Goal: Task Accomplishment & Management: Complete application form

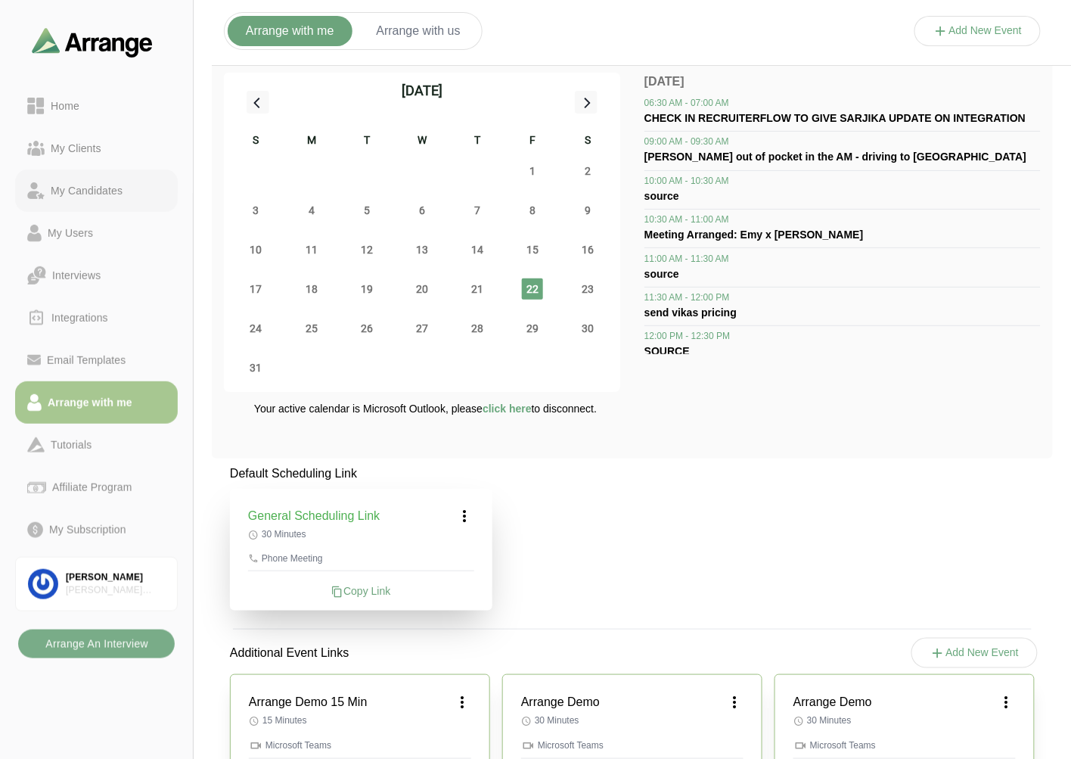
click at [92, 191] on div "My Candidates" at bounding box center [87, 191] width 84 height 18
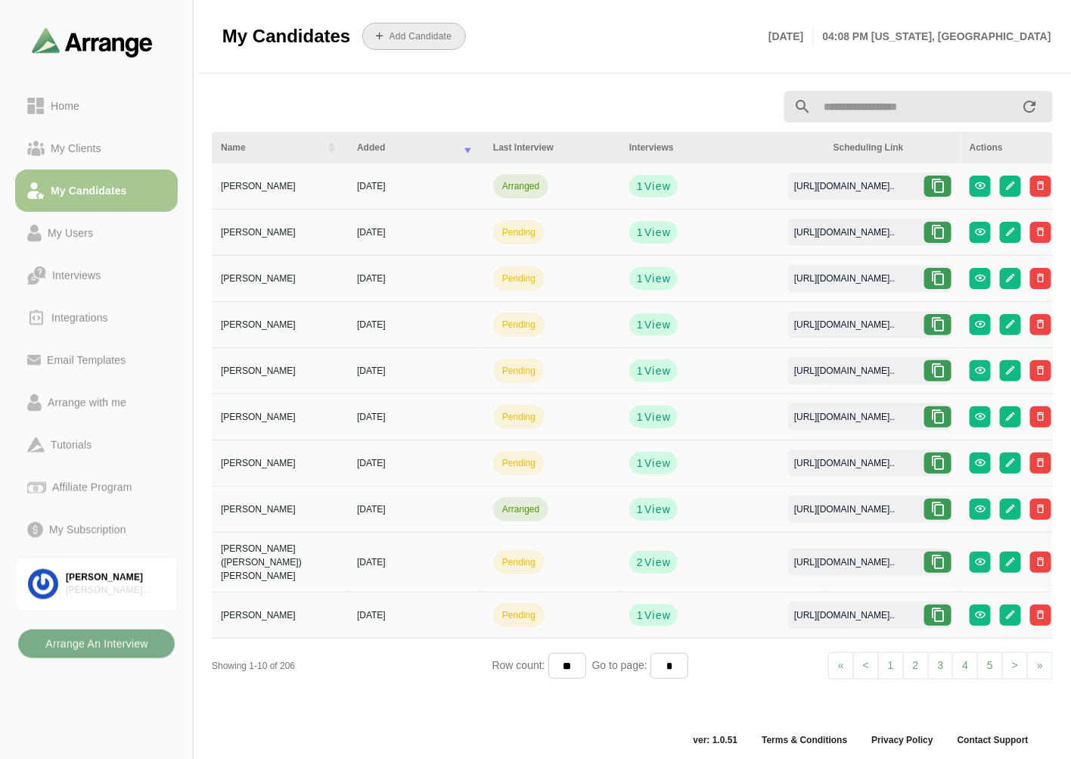
click at [413, 41] on b "Add Candidate" at bounding box center [421, 36] width 64 height 11
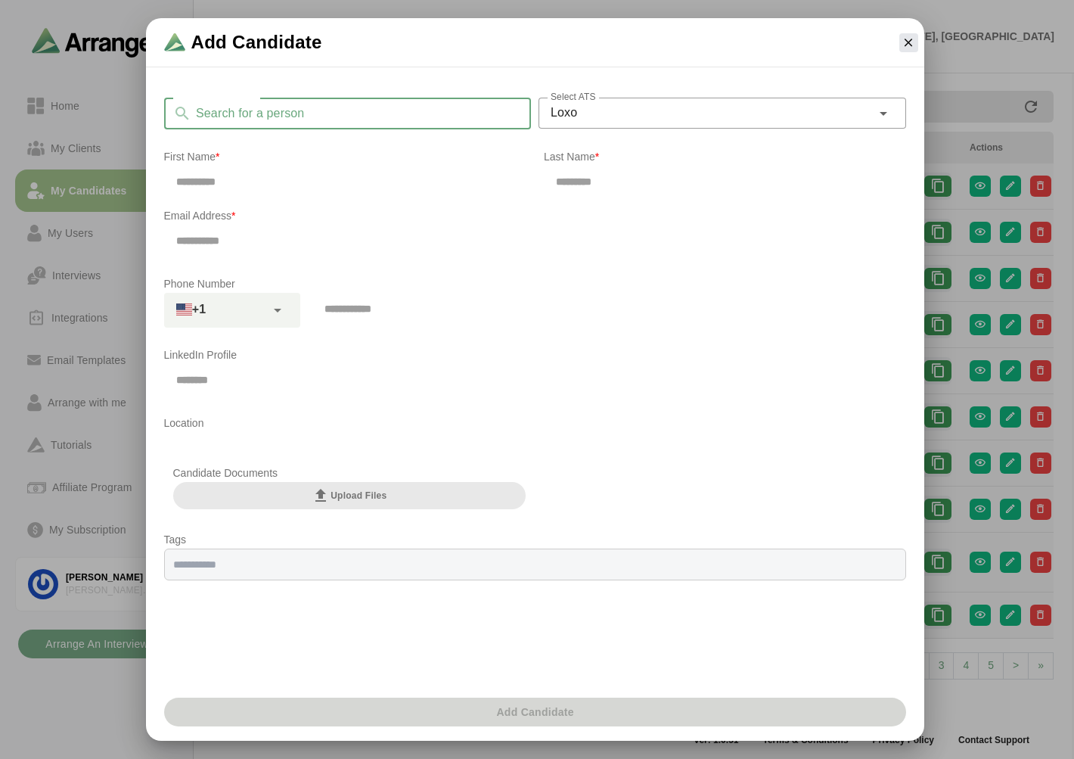
click at [288, 119] on input "Search for a person" at bounding box center [361, 114] width 340 height 32
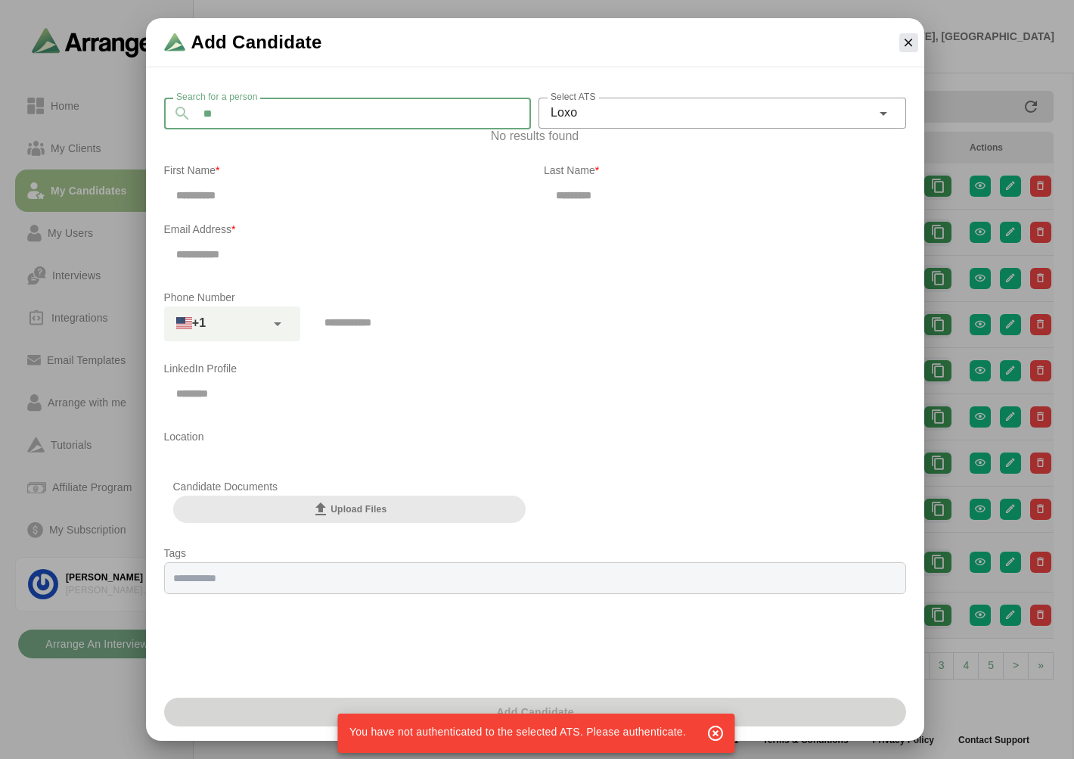
type input "*"
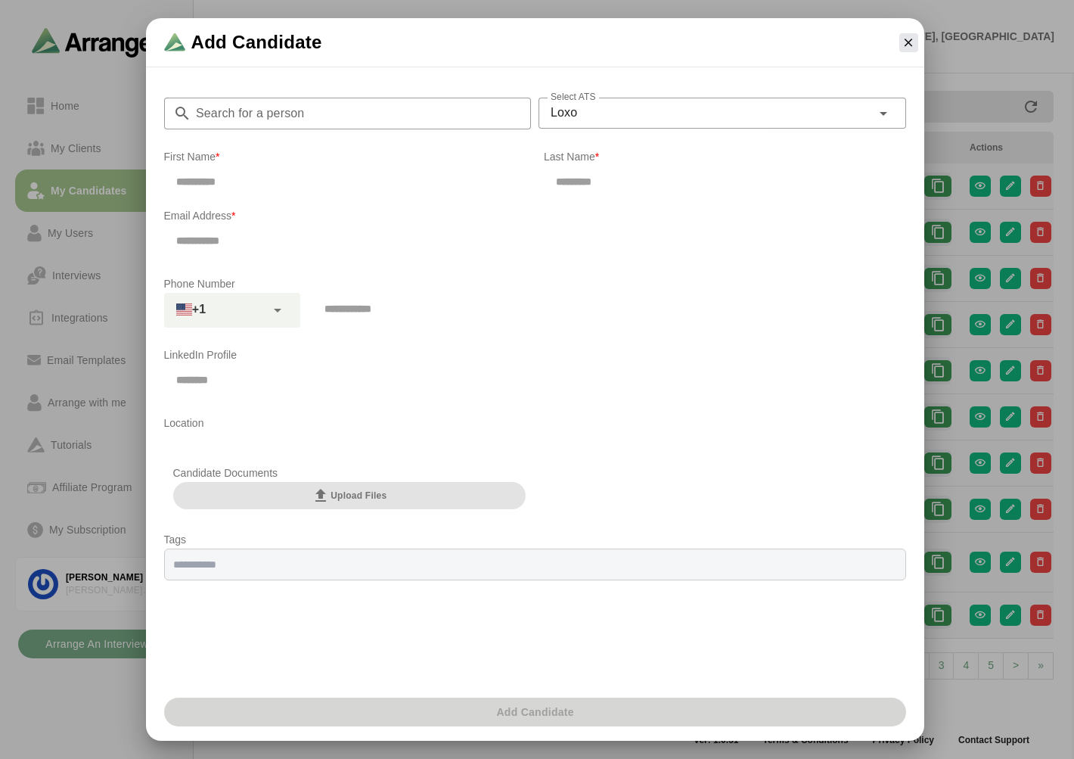
click at [342, 495] on span "Upload Files" at bounding box center [349, 495] width 75 height 18
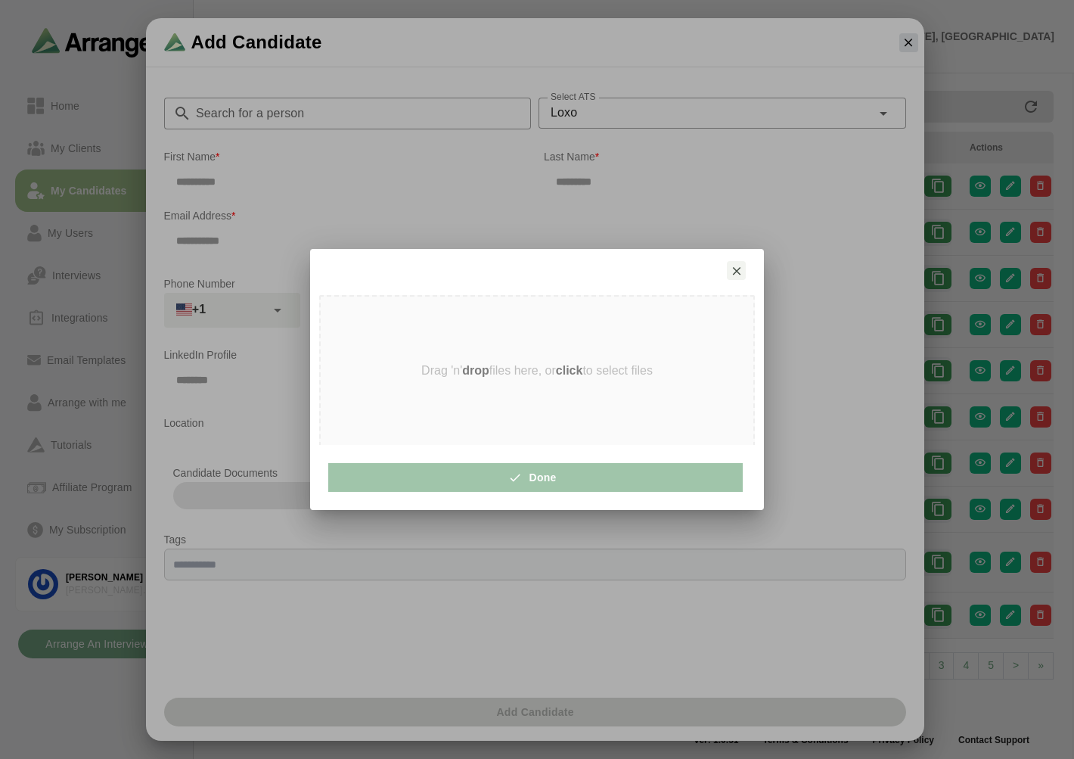
click at [414, 489] on button "Done" at bounding box center [535, 477] width 414 height 29
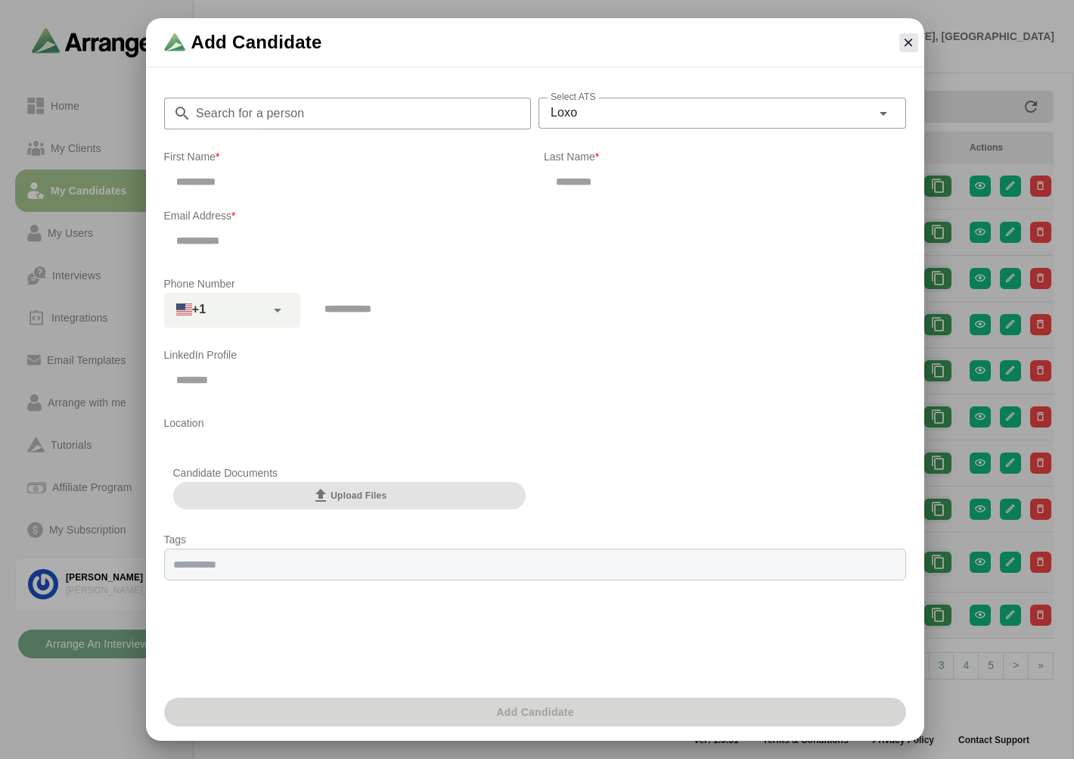
click at [396, 482] on button "Upload Files" at bounding box center [349, 495] width 353 height 27
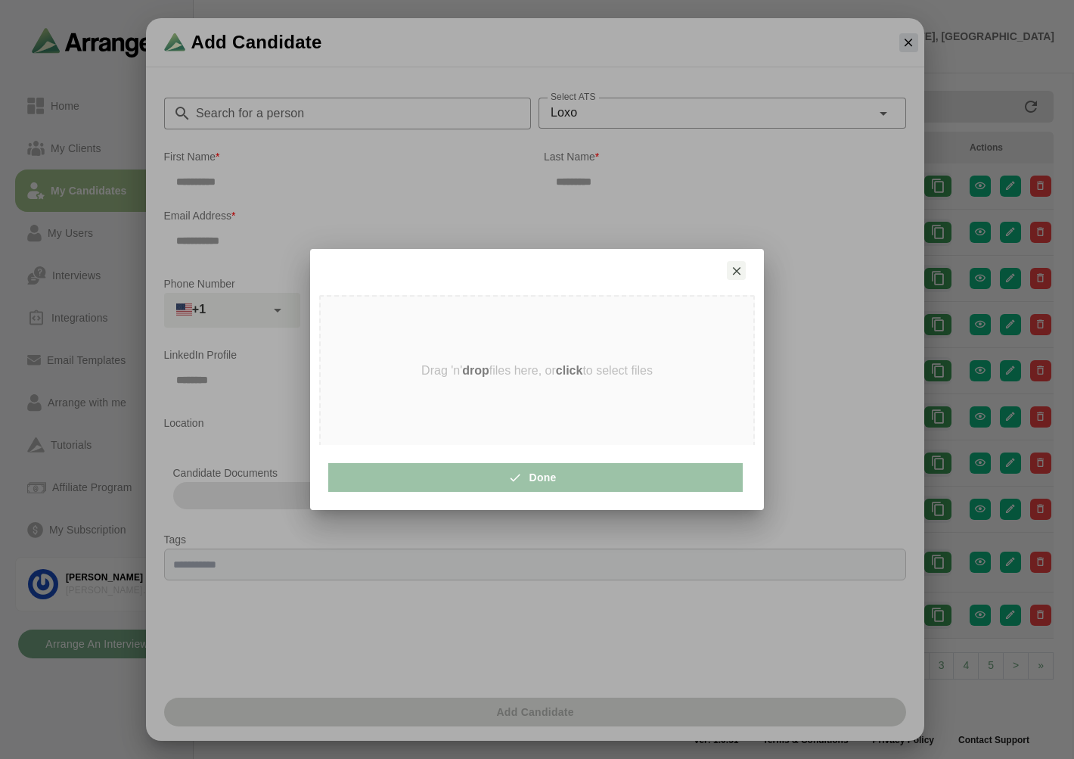
click at [417, 397] on div "Drag 'n' drop files here, or click to select files" at bounding box center [537, 370] width 433 height 148
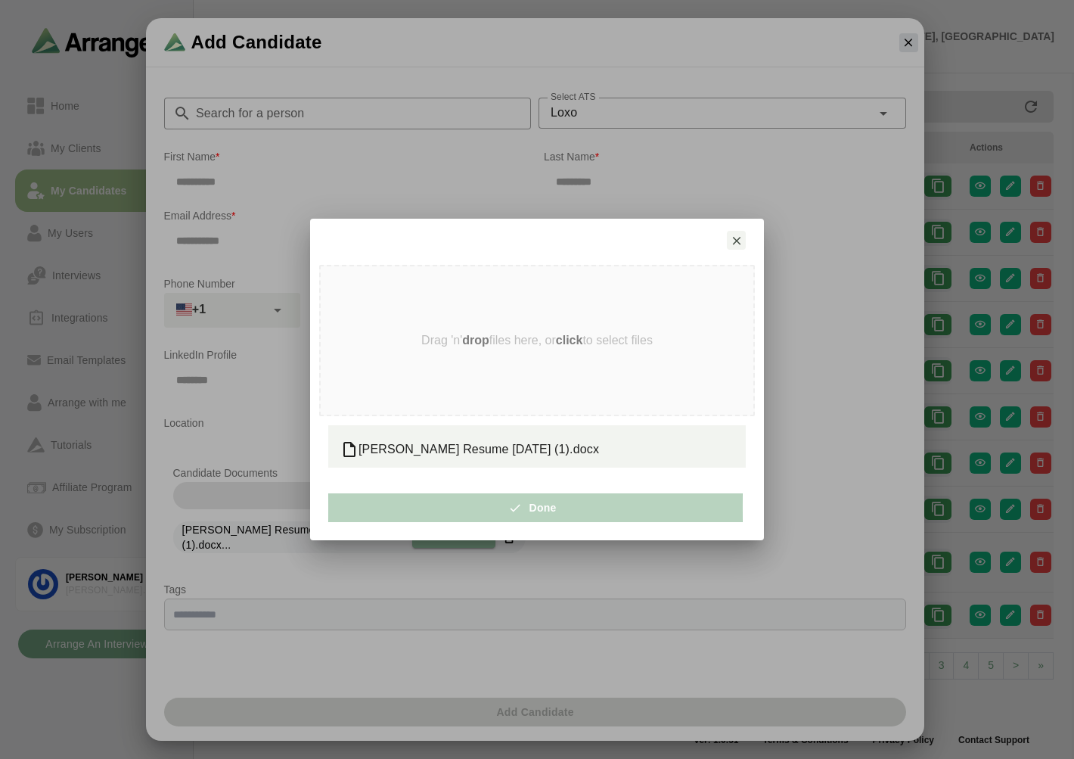
click at [514, 507] on icon "button" at bounding box center [521, 508] width 14 height 14
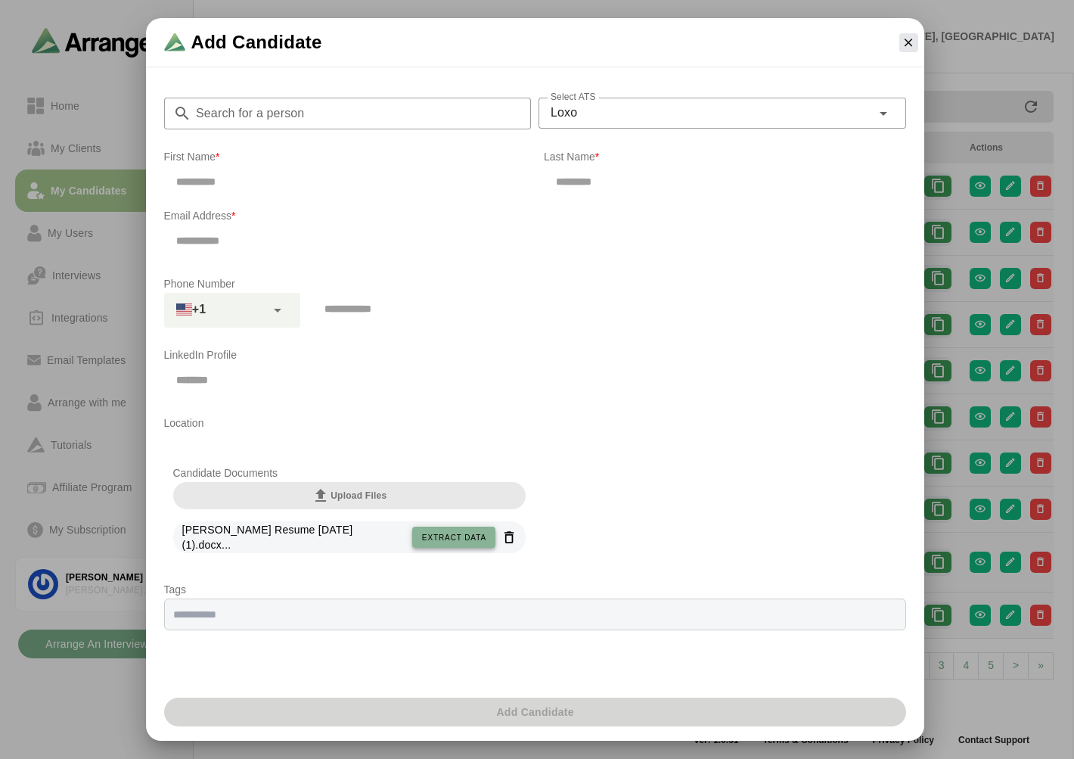
click at [458, 534] on span "Extract data" at bounding box center [453, 537] width 65 height 8
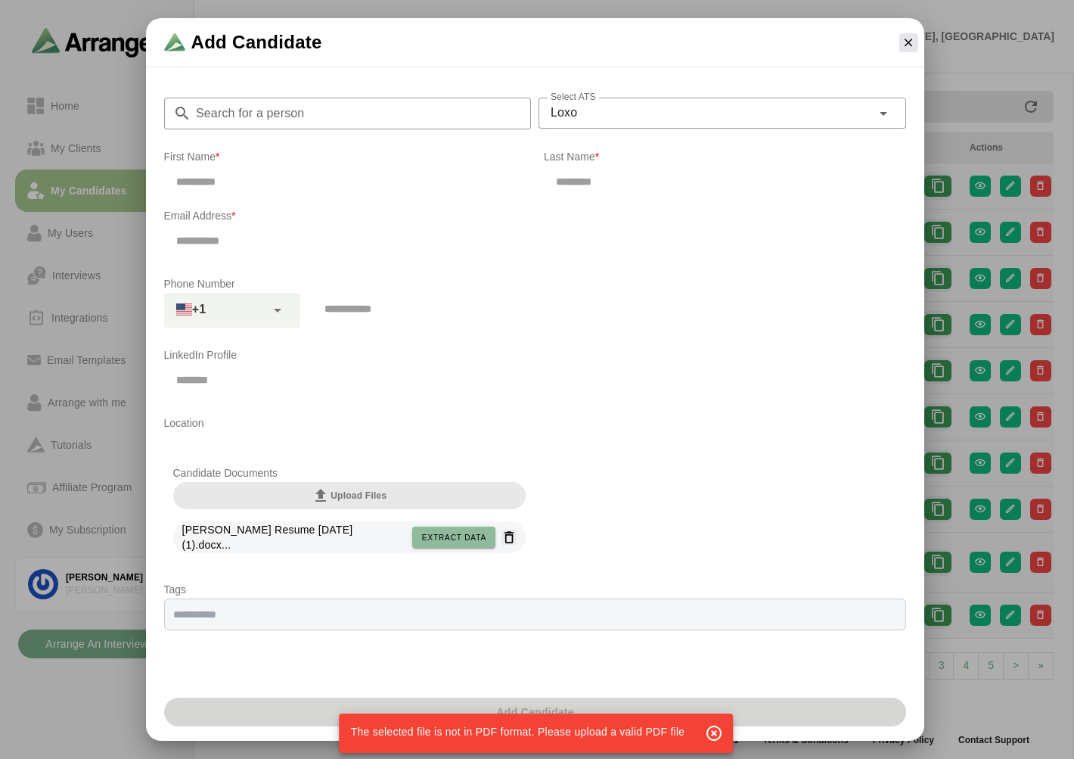
click at [504, 538] on icon "button" at bounding box center [509, 537] width 16 height 16
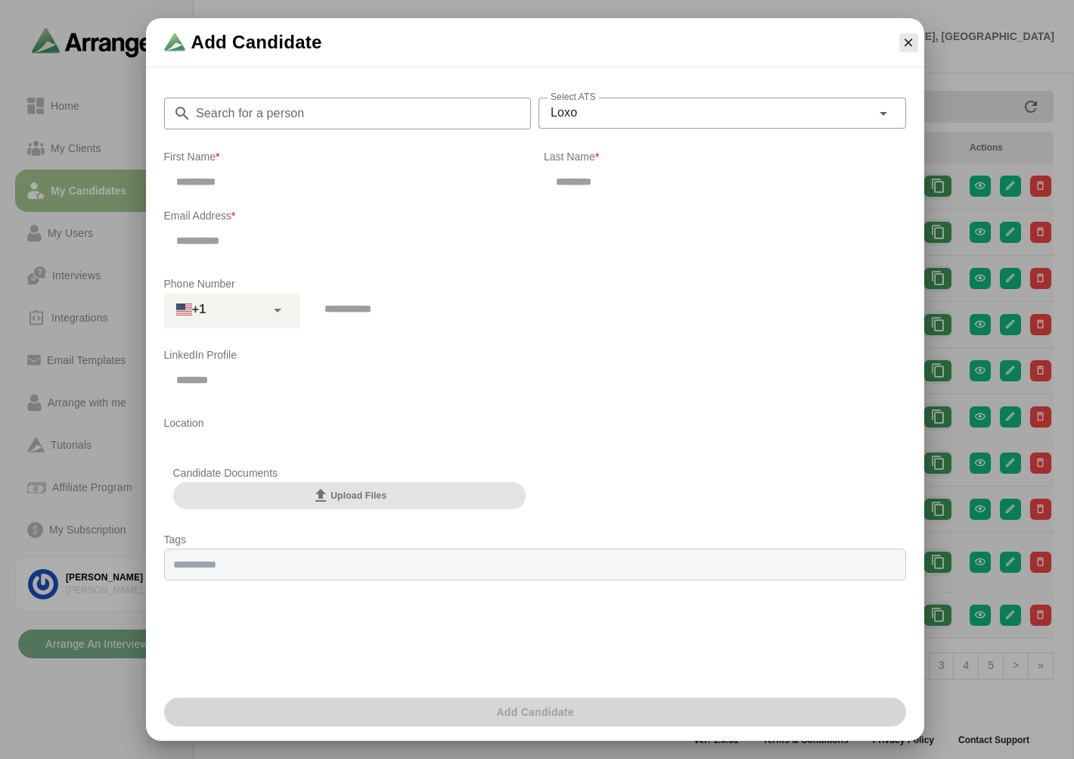
click at [309, 495] on button "Upload Files" at bounding box center [349, 495] width 353 height 27
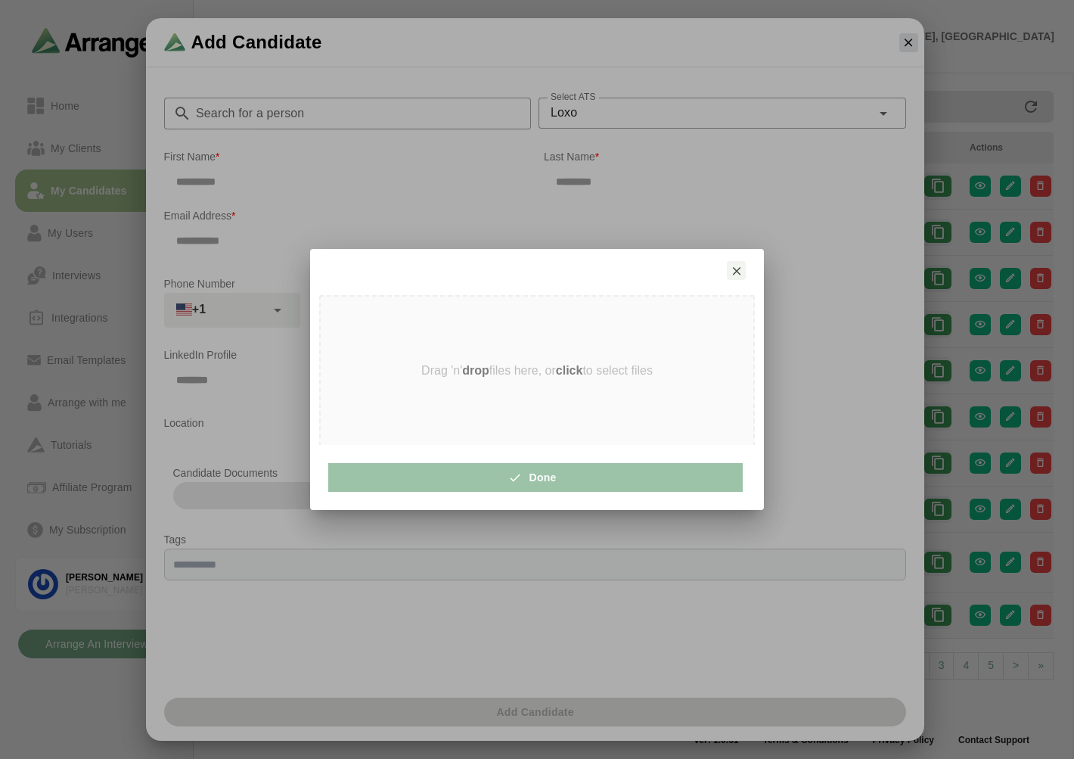
click at [412, 390] on div "Drag 'n' drop files here, or click to select files" at bounding box center [537, 370] width 433 height 148
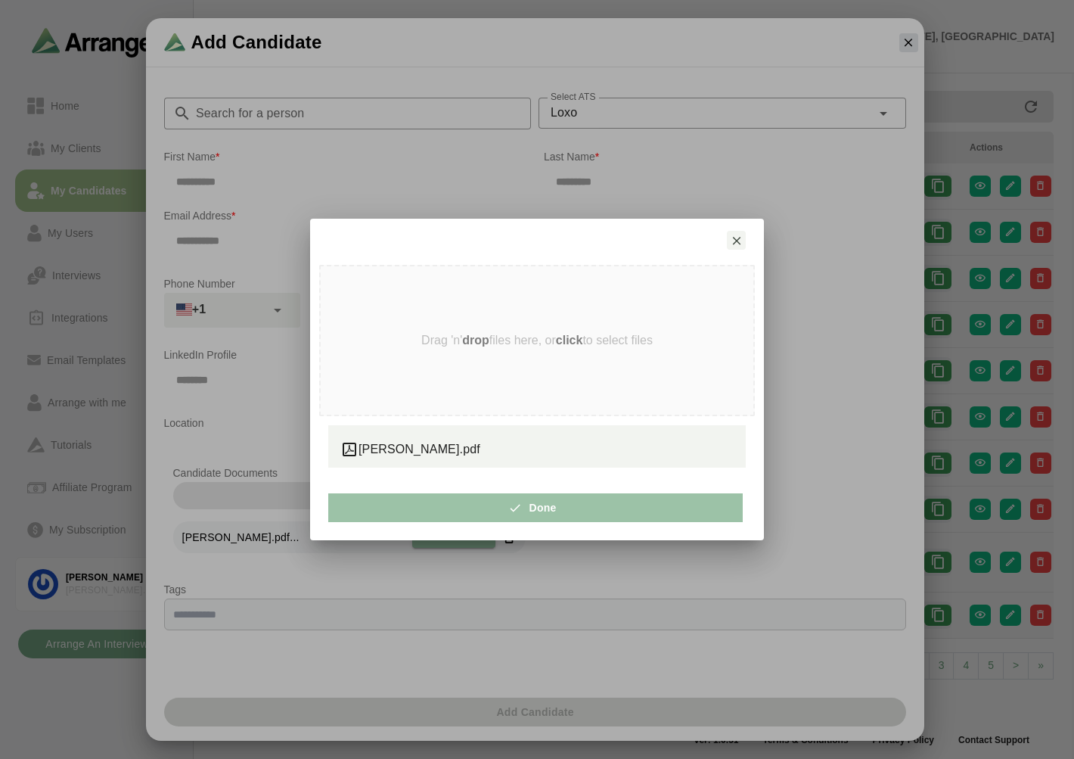
click at [289, 363] on div at bounding box center [537, 379] width 1074 height 759
click at [569, 445] on div "William Collins.pdf" at bounding box center [536, 449] width 393 height 19
click at [742, 241] on icon "button" at bounding box center [737, 241] width 14 height 14
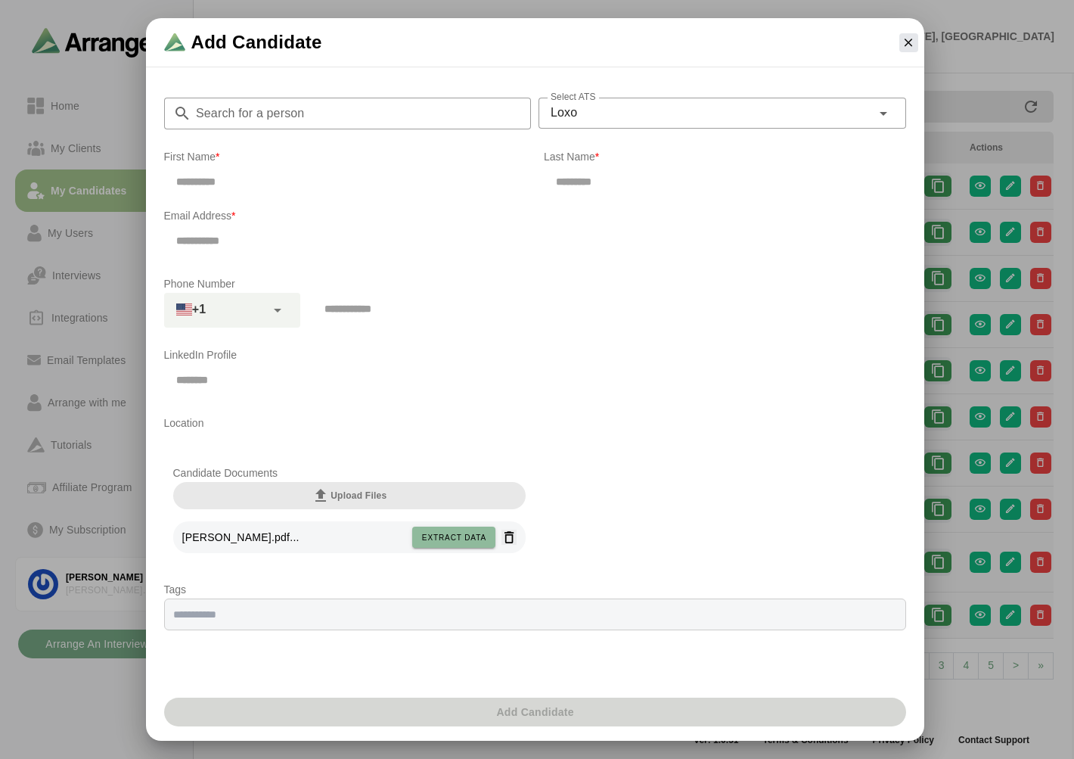
click at [511, 541] on icon "button" at bounding box center [509, 537] width 16 height 16
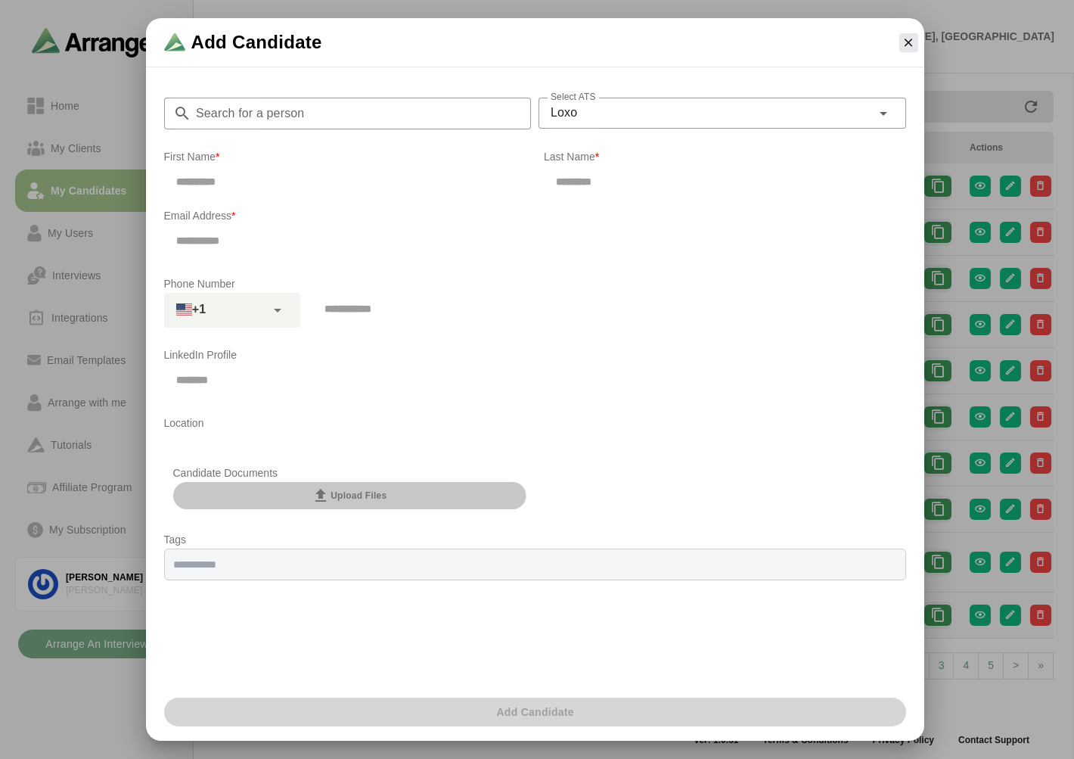
click at [387, 489] on button "Upload Files" at bounding box center [349, 495] width 353 height 27
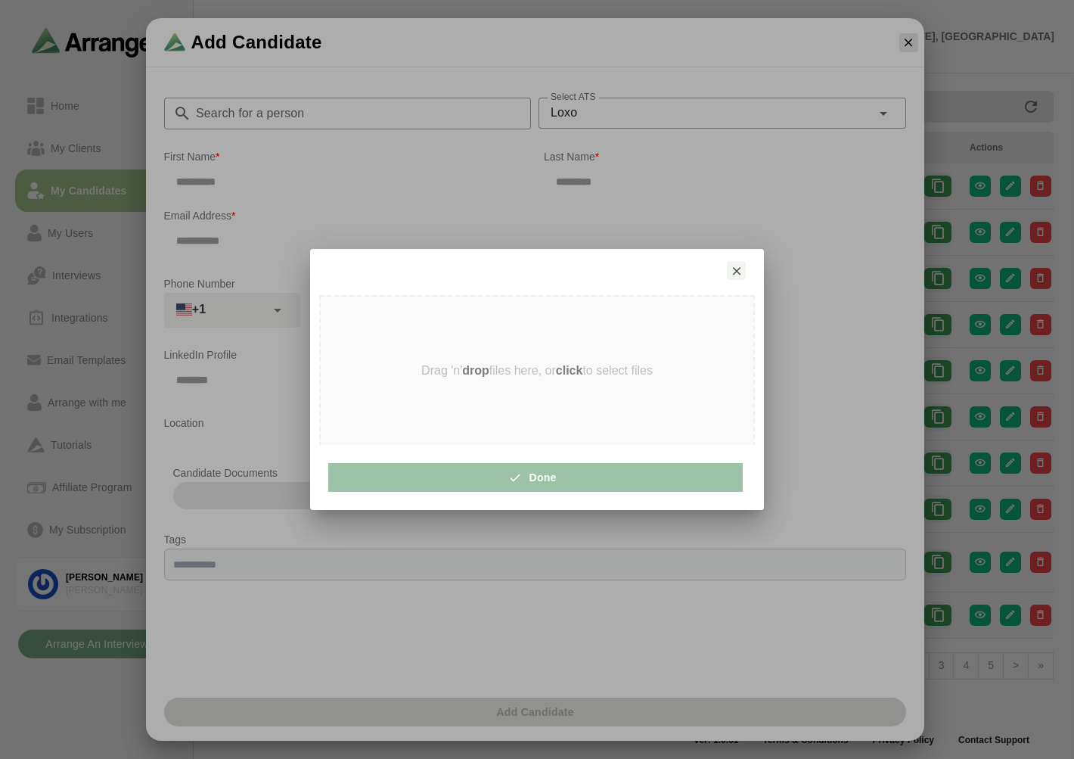
click at [436, 389] on div "Drag 'n' drop files here, or click to select files" at bounding box center [537, 370] width 433 height 148
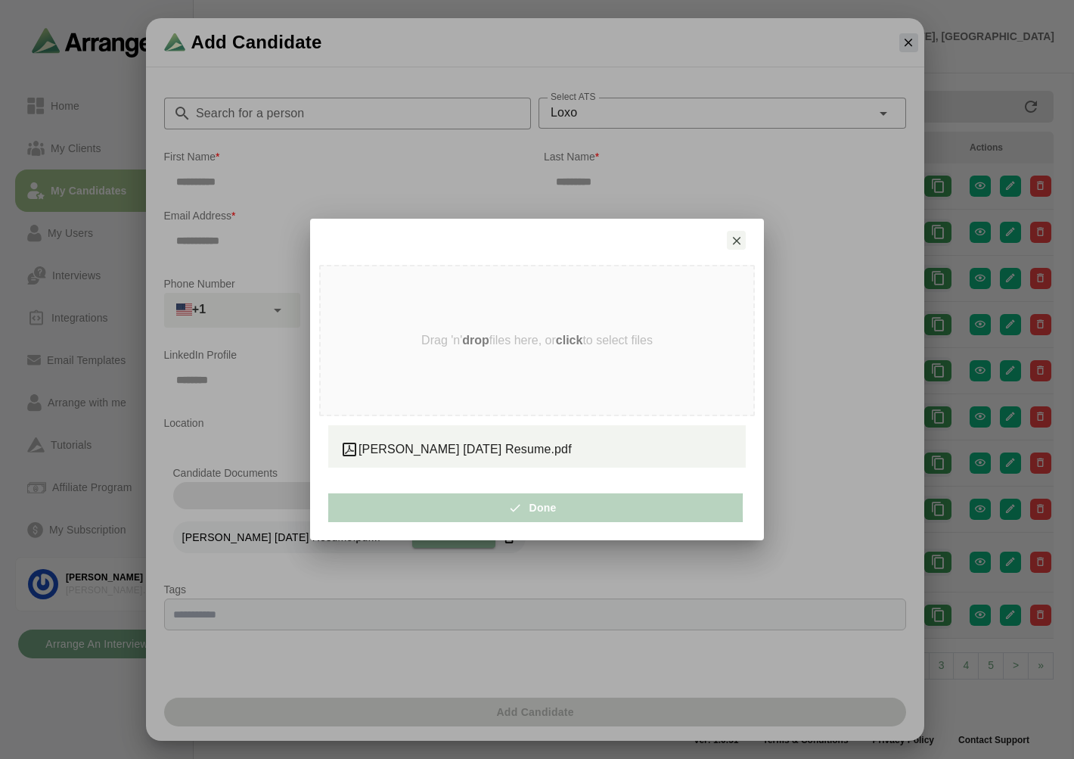
click at [507, 511] on button "Done" at bounding box center [535, 507] width 414 height 29
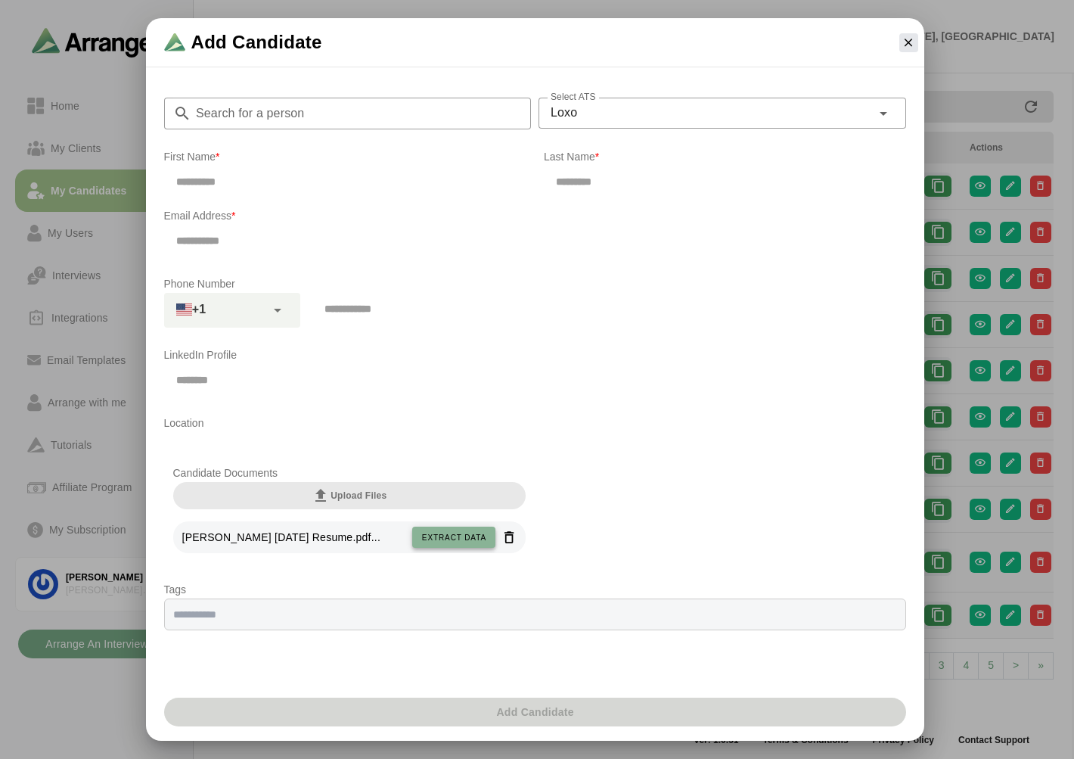
click at [450, 535] on span "Extract data" at bounding box center [453, 537] width 65 height 8
type input "*****"
type input "**********"
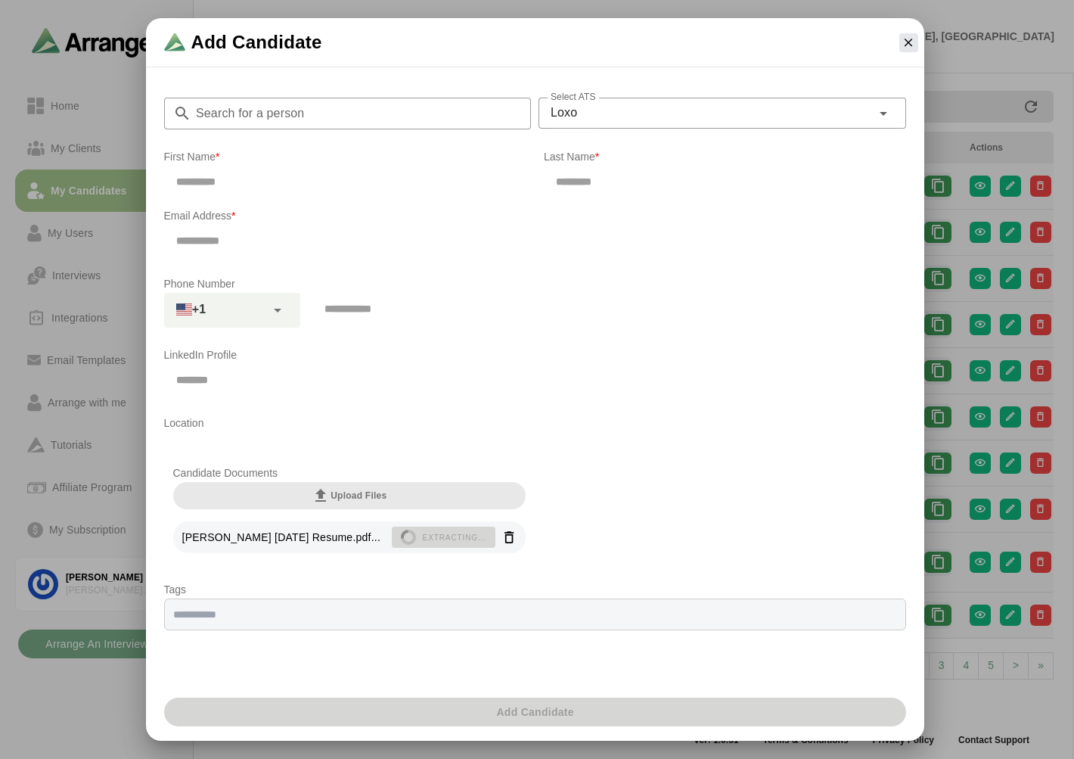
type input "**********"
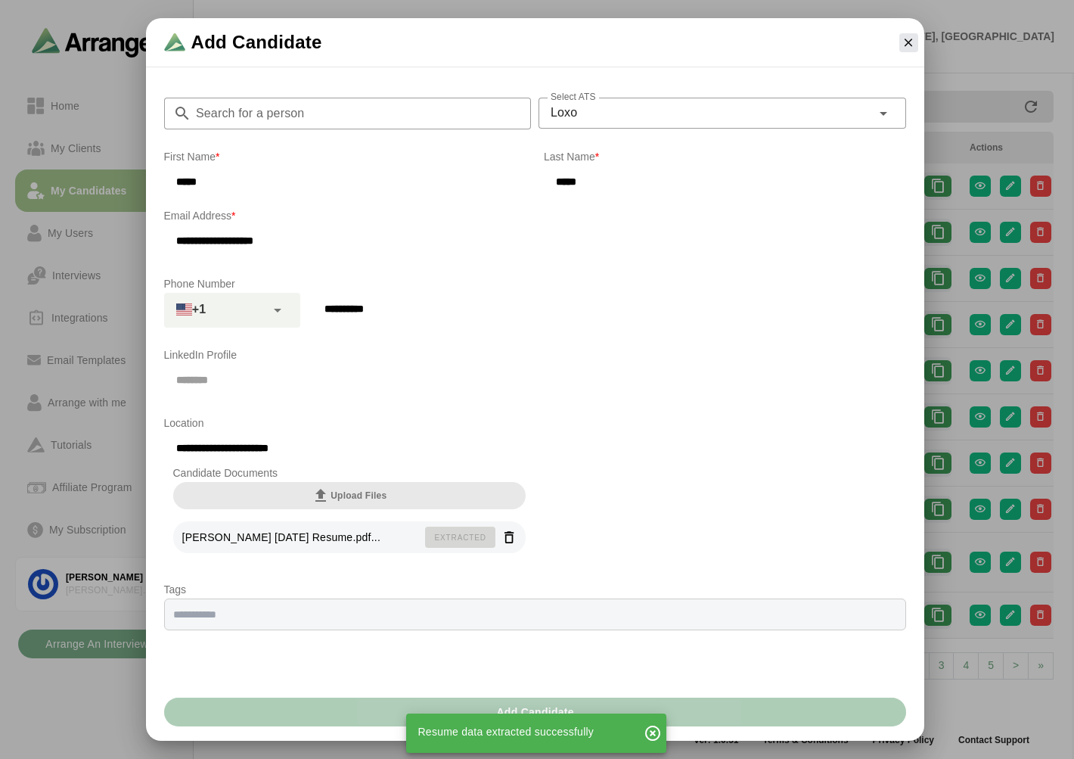
click at [383, 709] on button "Add Candidate" at bounding box center [535, 711] width 742 height 29
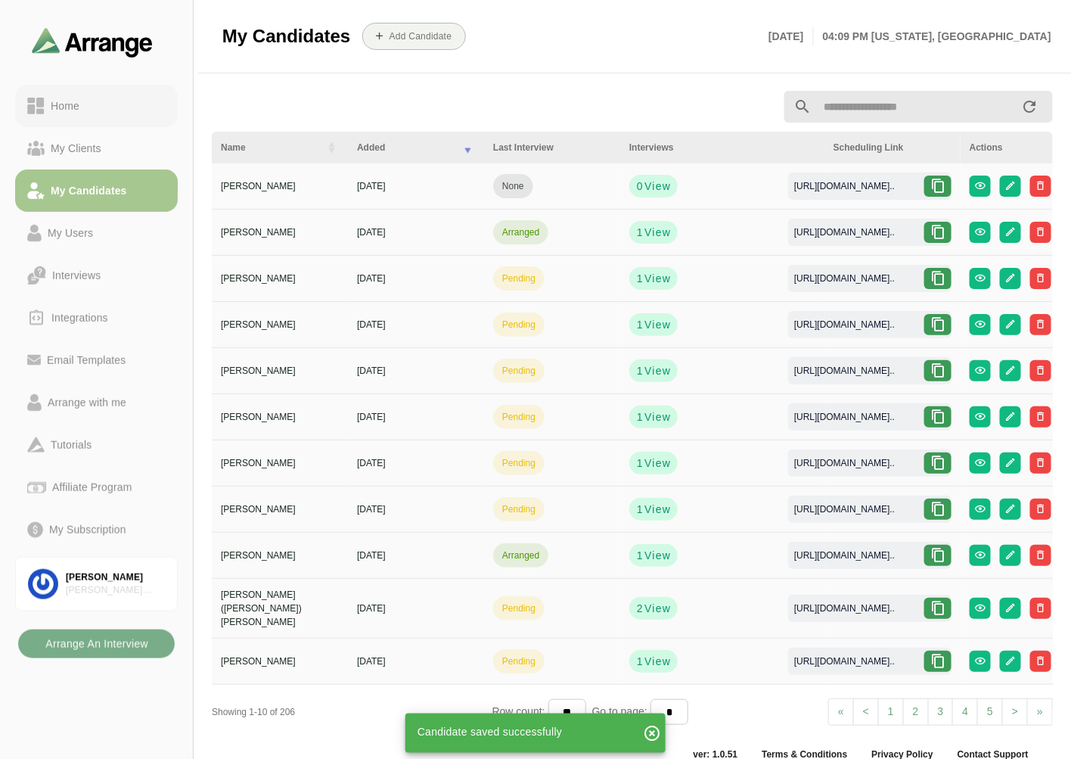
click at [77, 97] on div "Home" at bounding box center [65, 106] width 41 height 18
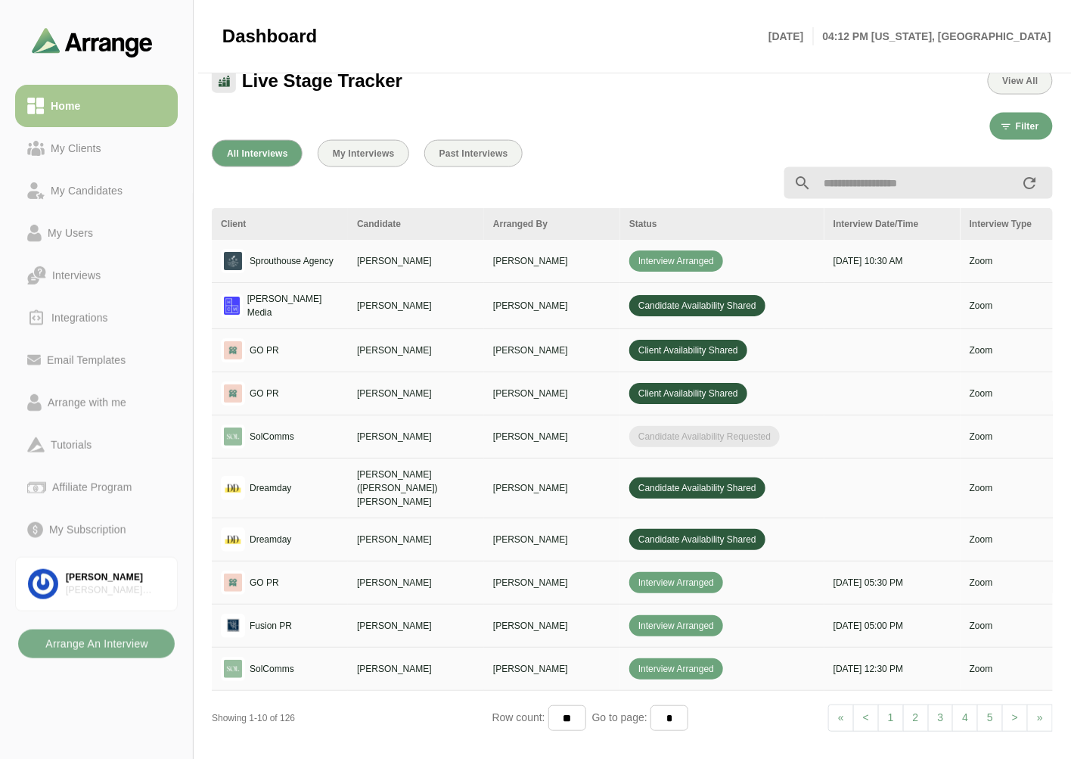
scroll to position [504, 0]
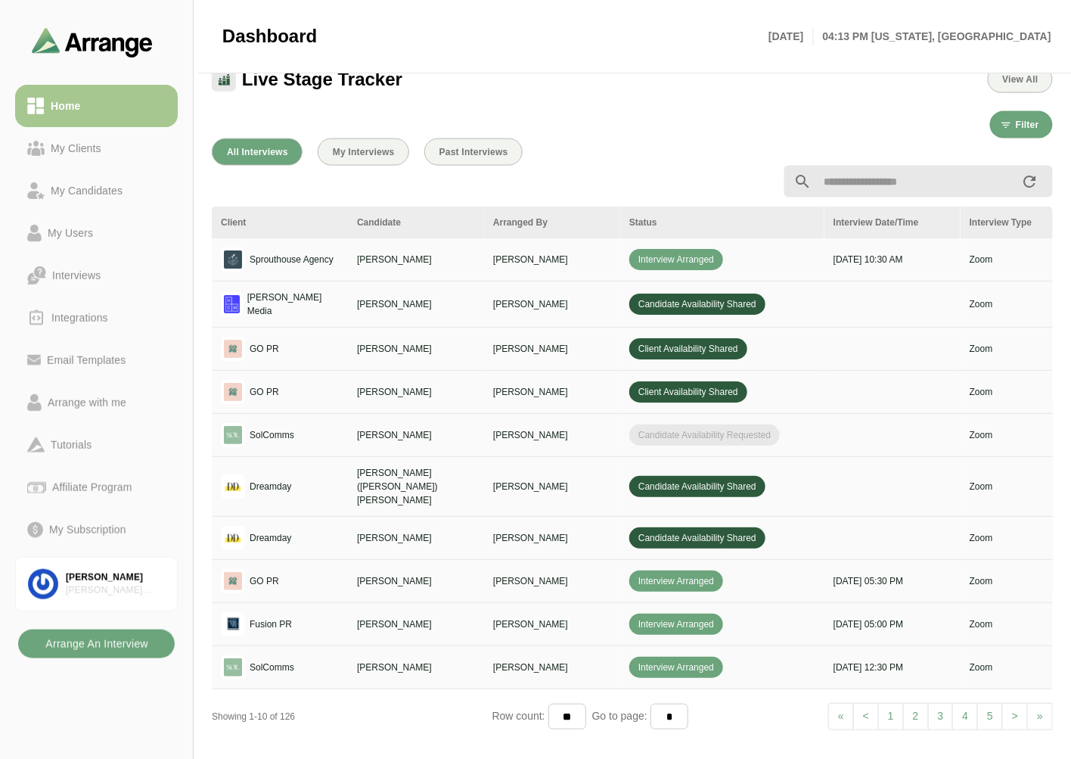
click at [107, 644] on b "Arrange An Interview" at bounding box center [97, 643] width 104 height 29
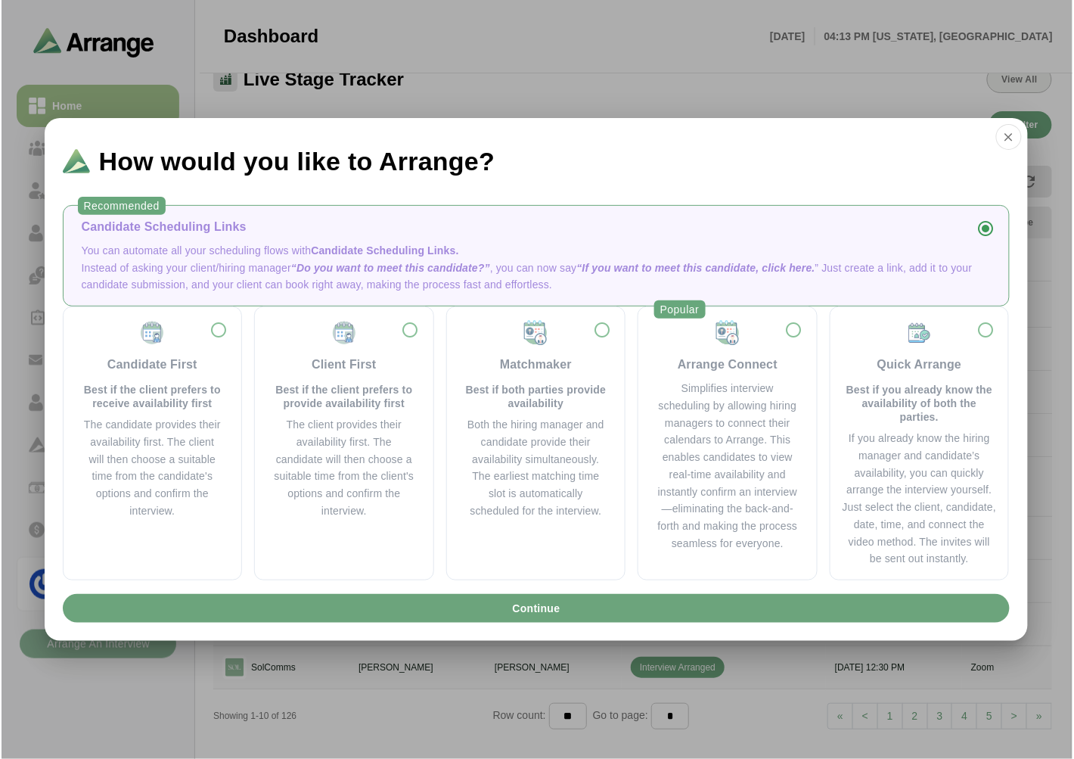
scroll to position [0, 0]
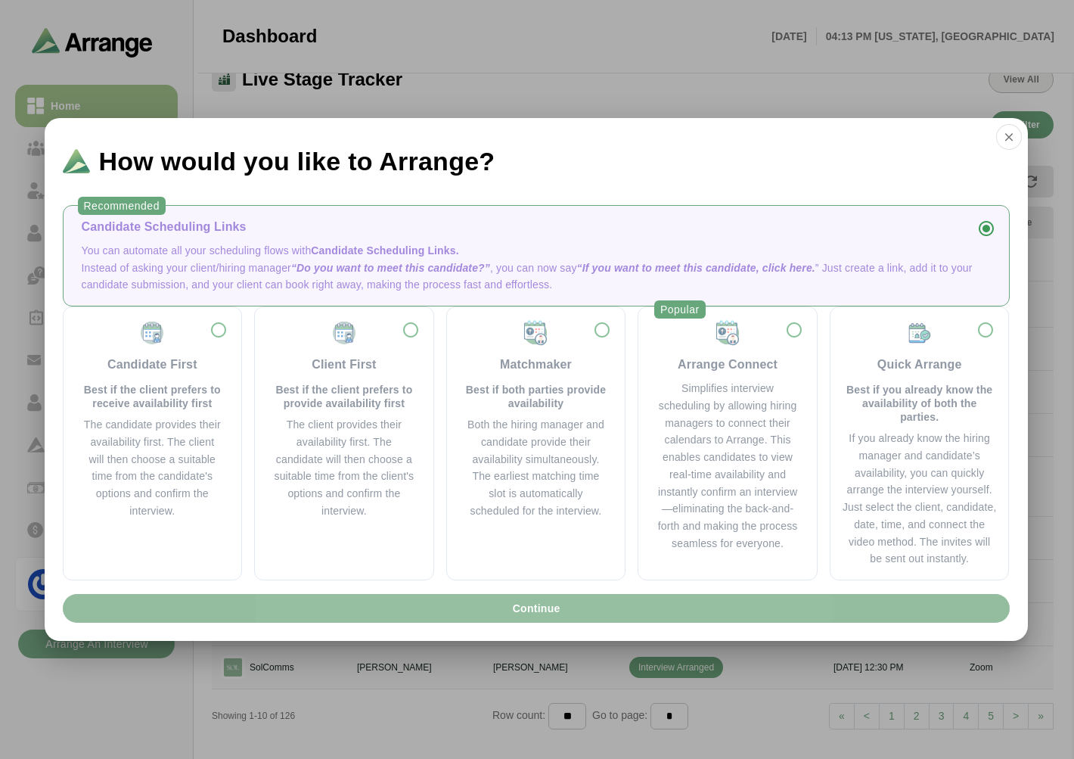
click at [525, 603] on span "Continue" at bounding box center [535, 608] width 48 height 29
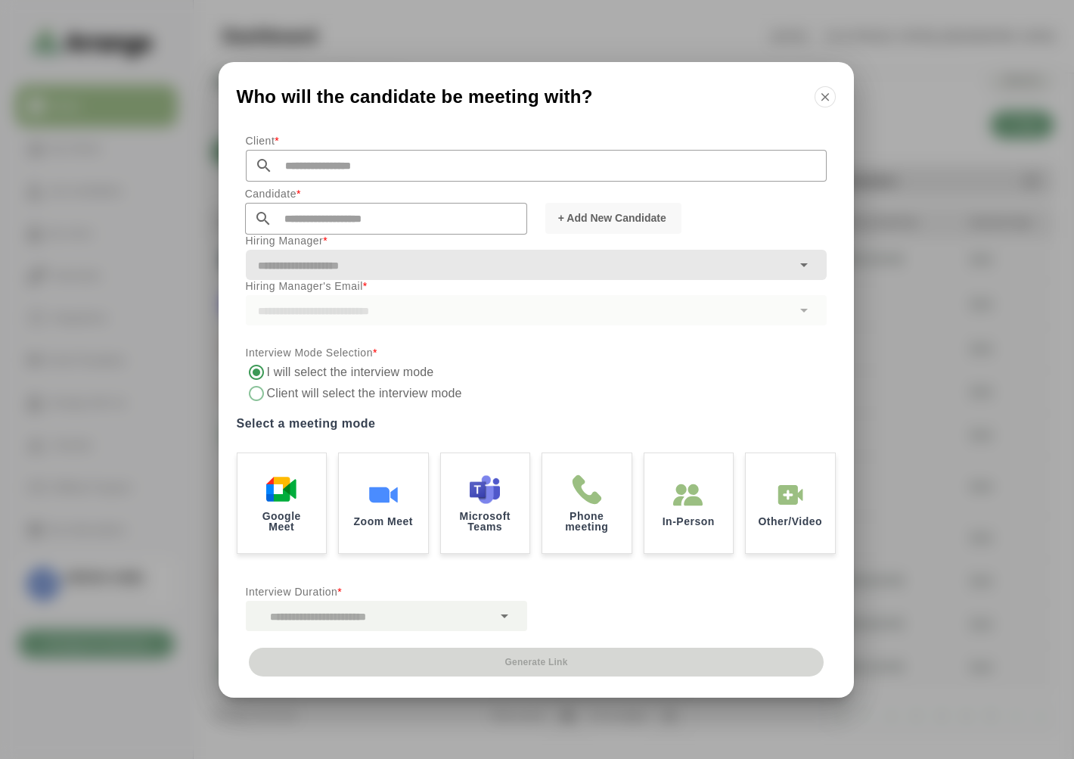
click at [331, 170] on input "text" at bounding box center [550, 166] width 554 height 32
click at [334, 206] on li "Fusion PR" at bounding box center [392, 221] width 292 height 31
type input "*********"
click at [312, 223] on input "text" at bounding box center [399, 219] width 255 height 32
click at [342, 241] on li "Casey Gotta caseygotta@gmail.com" at bounding box center [391, 242] width 292 height 31
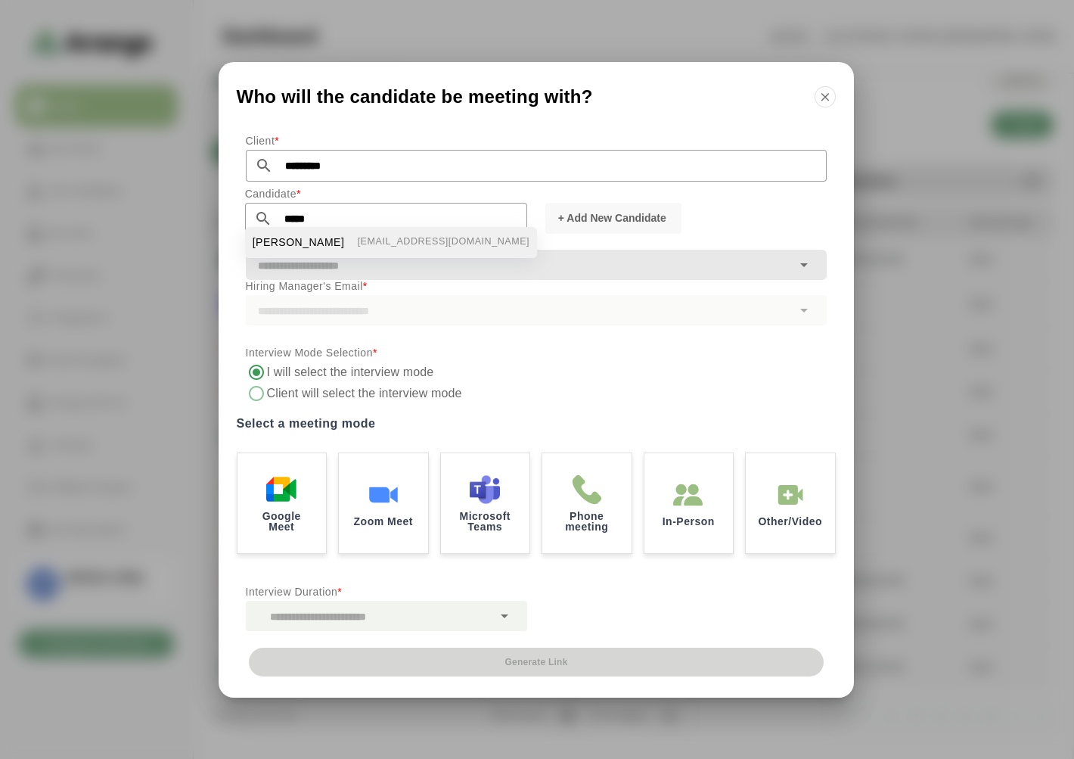
type input "**********"
click at [351, 258] on input "text" at bounding box center [519, 265] width 546 height 21
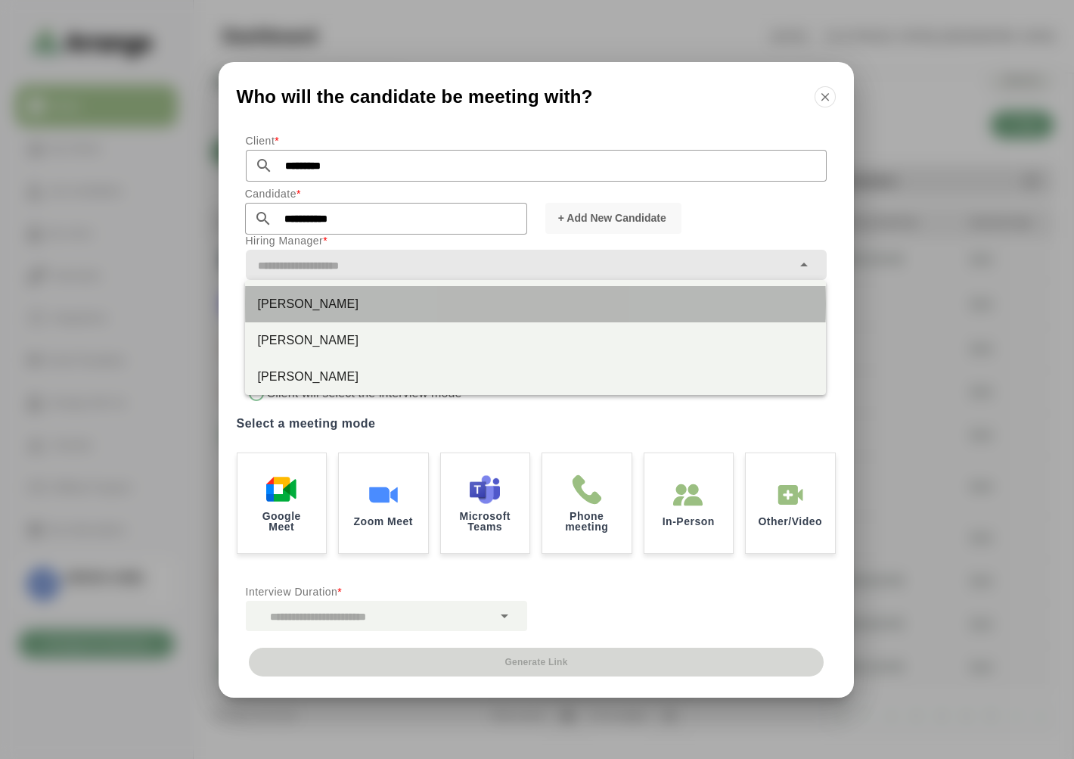
click at [339, 309] on div "Jordan Chanofsky" at bounding box center [535, 304] width 557 height 18
type input "**********"
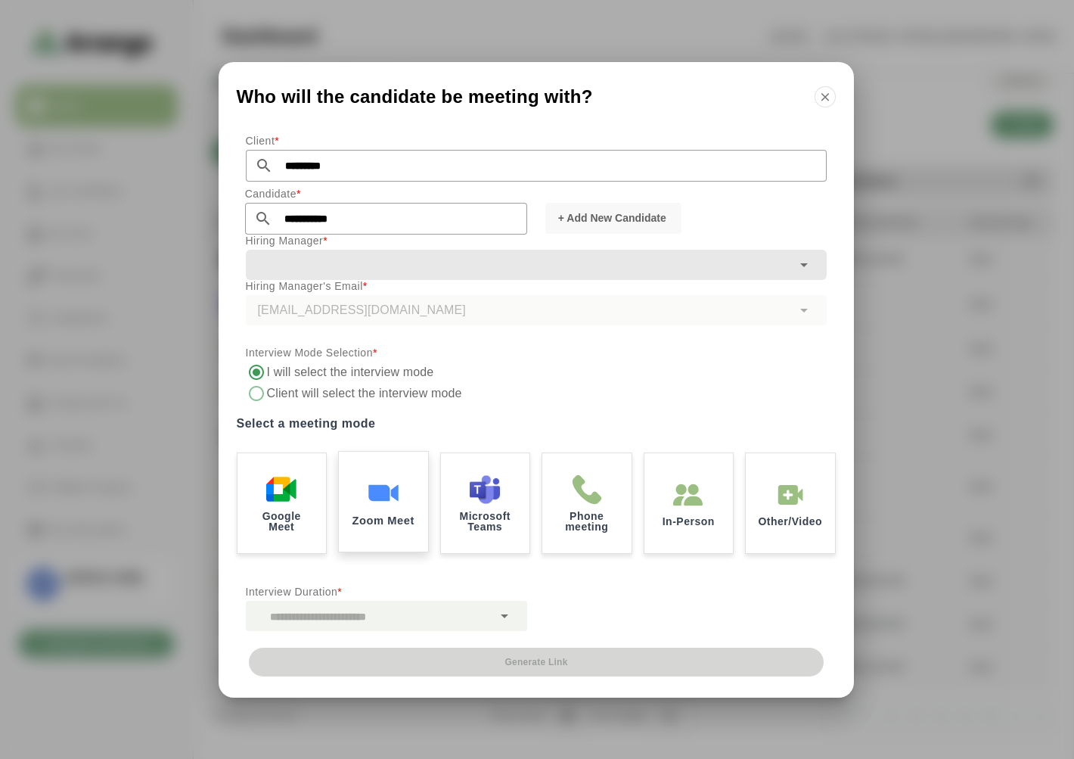
click at [372, 489] on img at bounding box center [384, 492] width 32 height 32
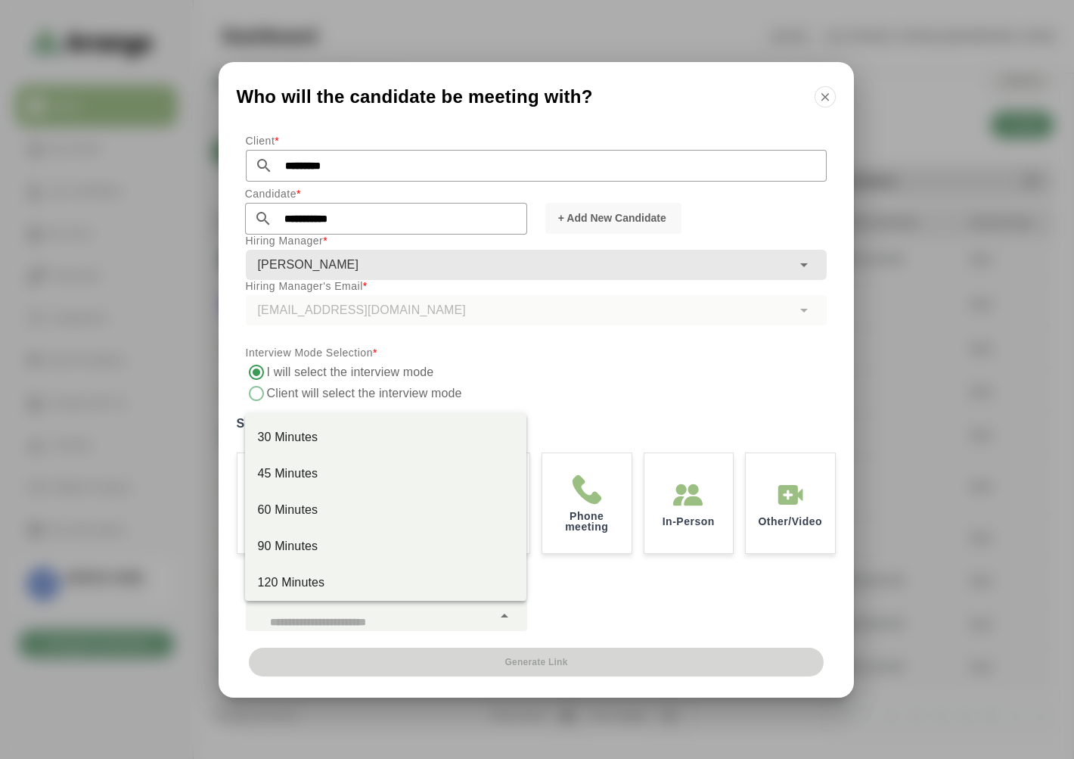
click at [360, 610] on div at bounding box center [369, 616] width 247 height 30
click at [352, 434] on div "30 Minutes" at bounding box center [385, 437] width 257 height 18
type input "**"
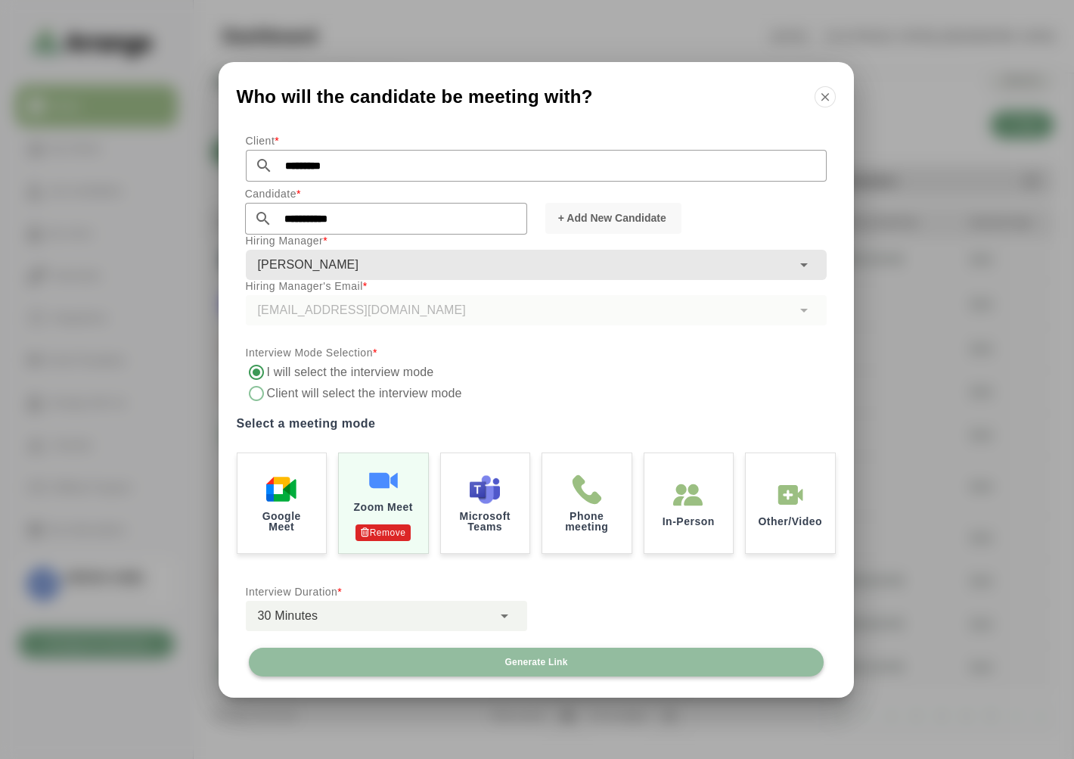
click at [504, 659] on span "Generate Link" at bounding box center [536, 662] width 64 height 12
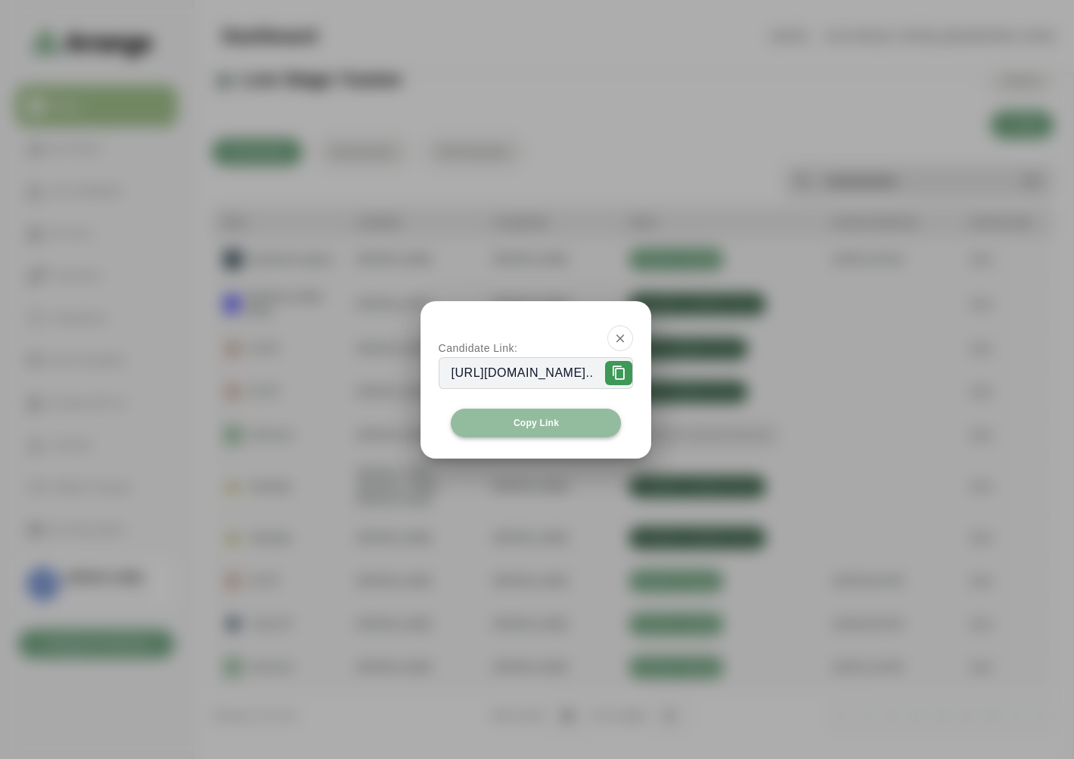
click at [470, 421] on button "Copy Link" at bounding box center [536, 422] width 171 height 29
click at [633, 336] on button "button" at bounding box center [620, 338] width 26 height 26
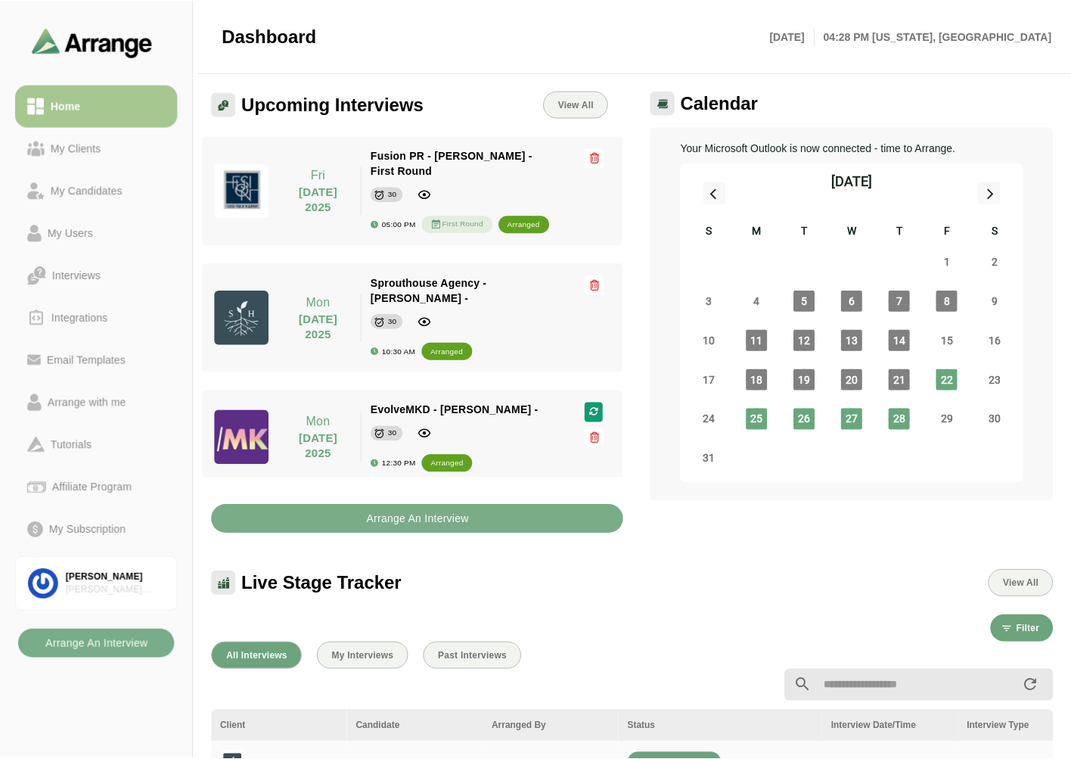
scroll to position [504, 0]
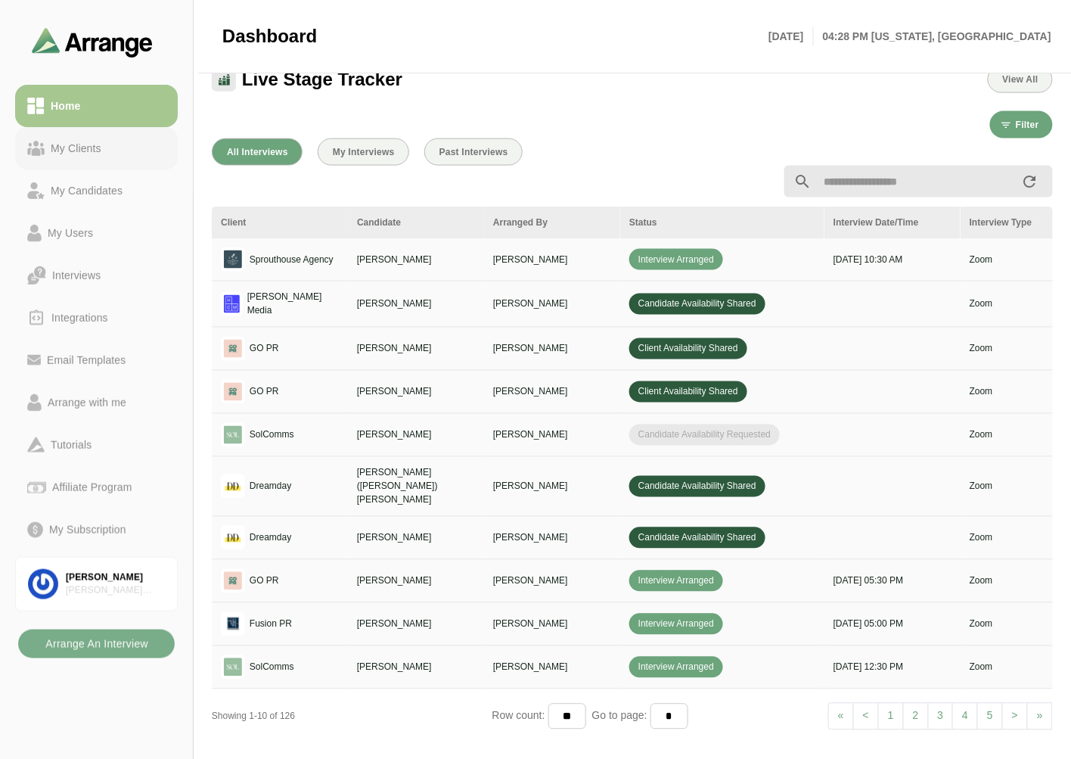
click at [126, 127] on link "My Clients" at bounding box center [96, 148] width 163 height 42
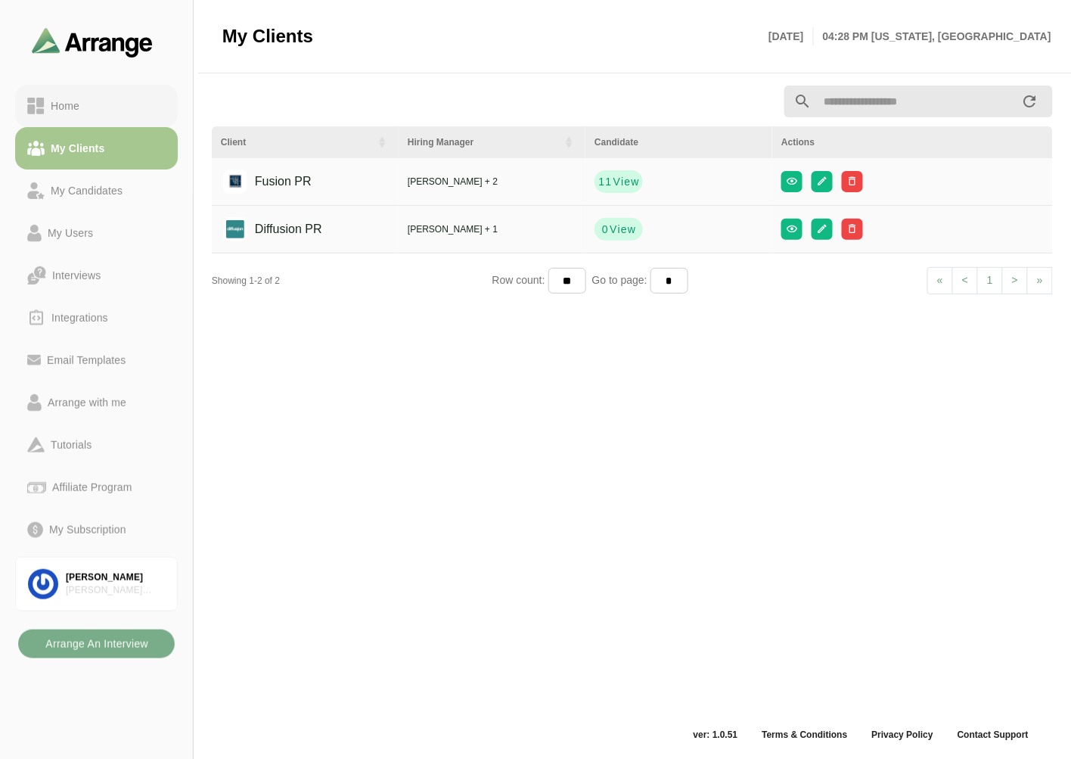
scroll to position [5, 0]
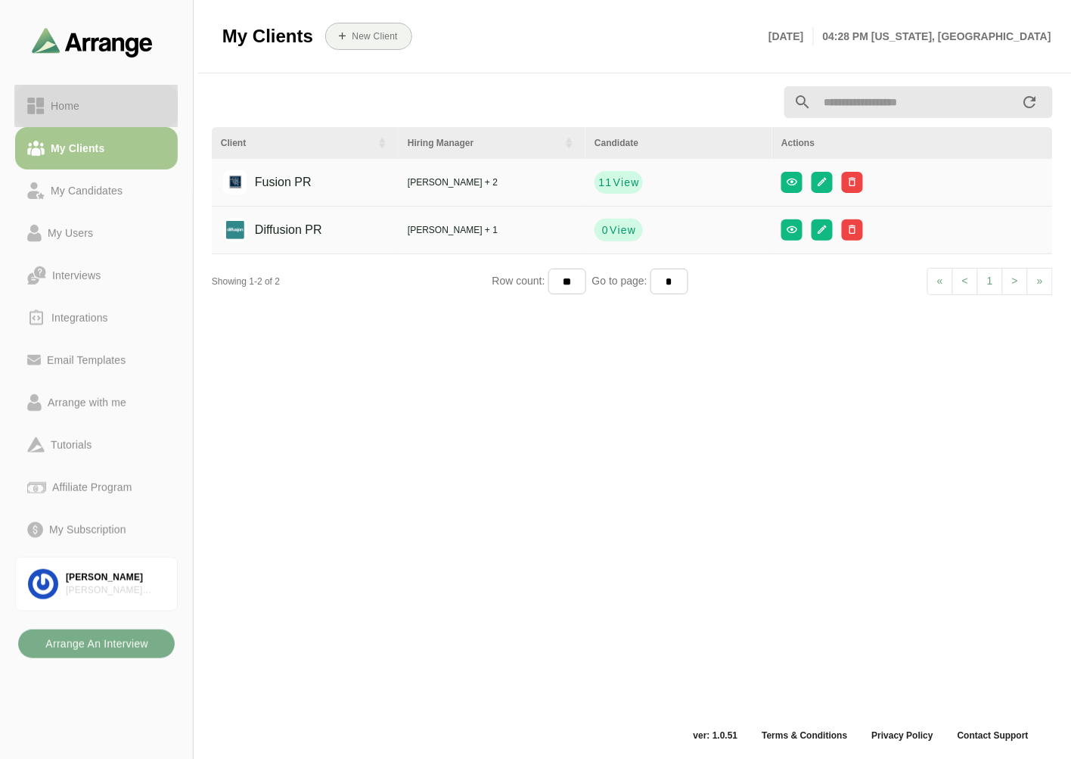
click at [115, 110] on div "Home" at bounding box center [96, 106] width 138 height 18
